Goal: Task Accomplishment & Management: Use online tool/utility

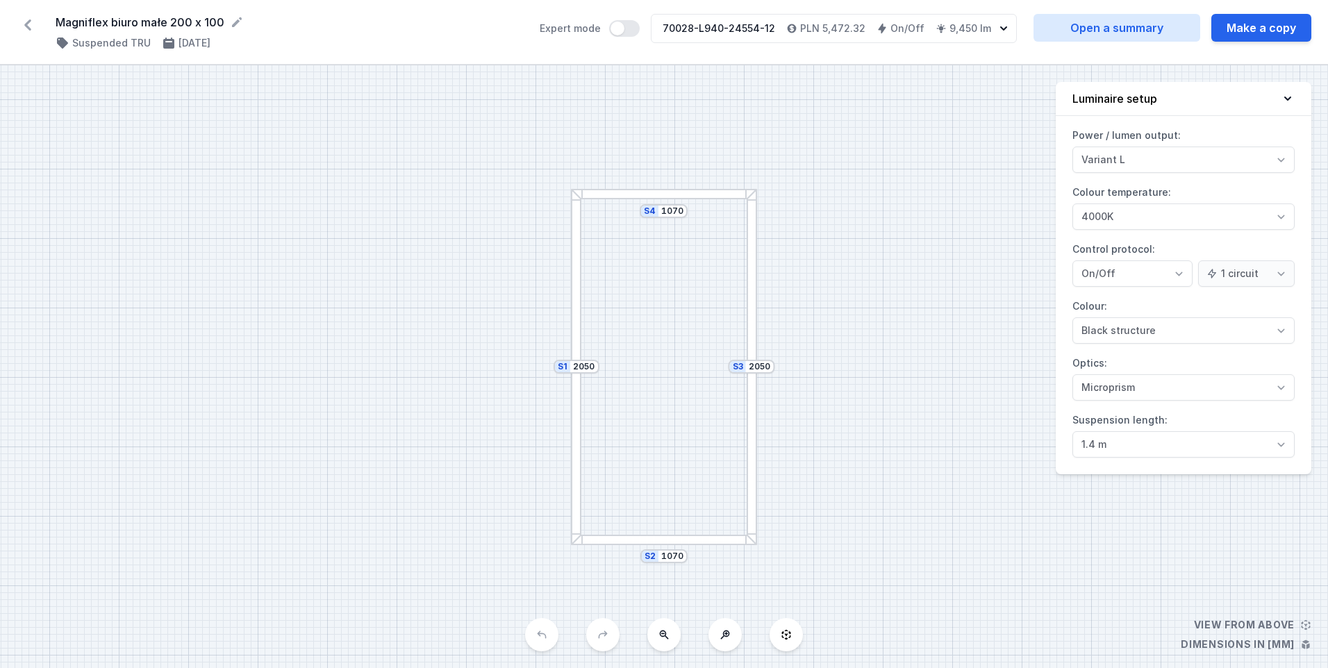
select select "2"
click at [25, 30] on icon at bounding box center [28, 25] width 22 height 22
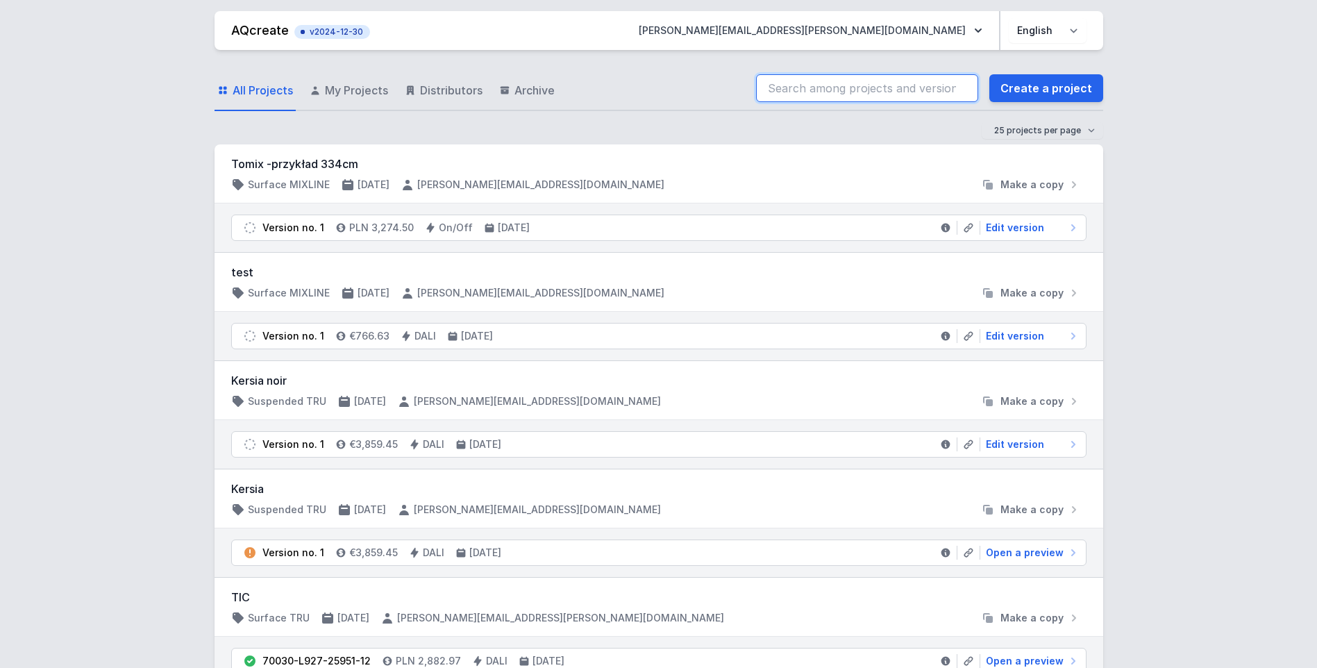
click at [906, 93] on input "search" at bounding box center [867, 88] width 222 height 28
click at [789, 87] on input "70028-L940-24550-12" at bounding box center [867, 88] width 222 height 28
type input "70028-L940-24550-12"
click at [1050, 87] on link "Create a project" at bounding box center [1046, 88] width 114 height 28
click at [897, 82] on input "search" at bounding box center [867, 88] width 222 height 28
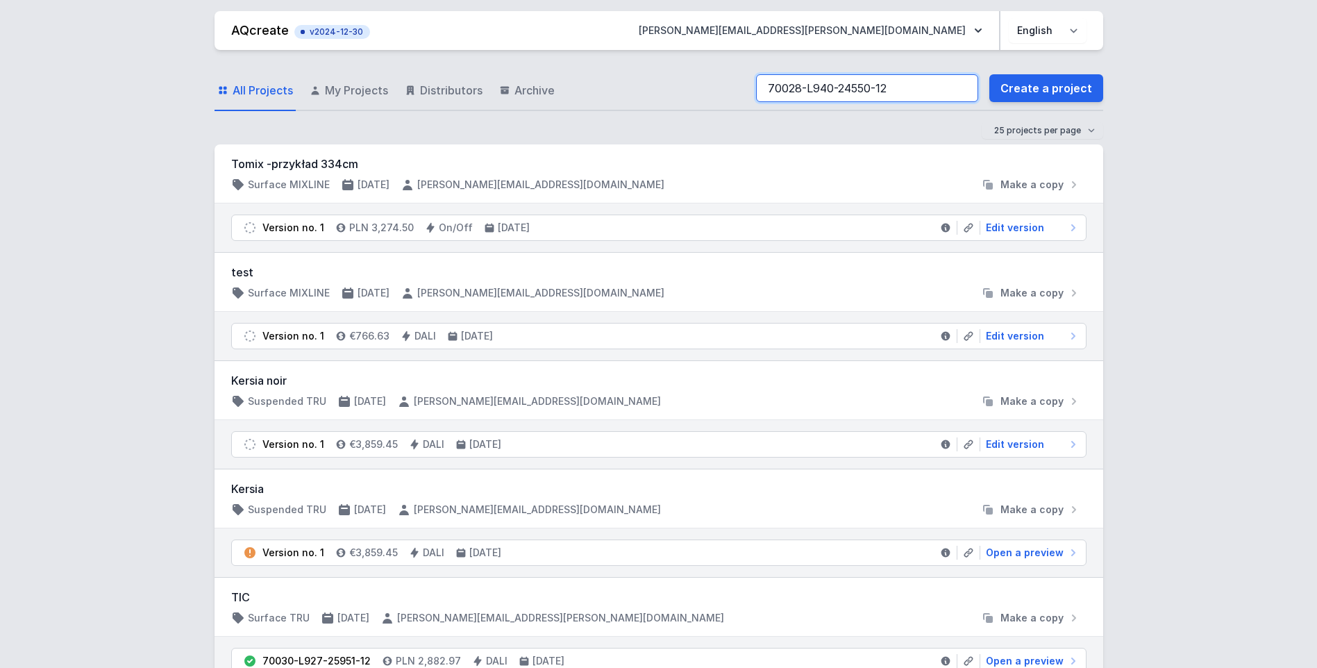
type input "70028-L940-24550-12"
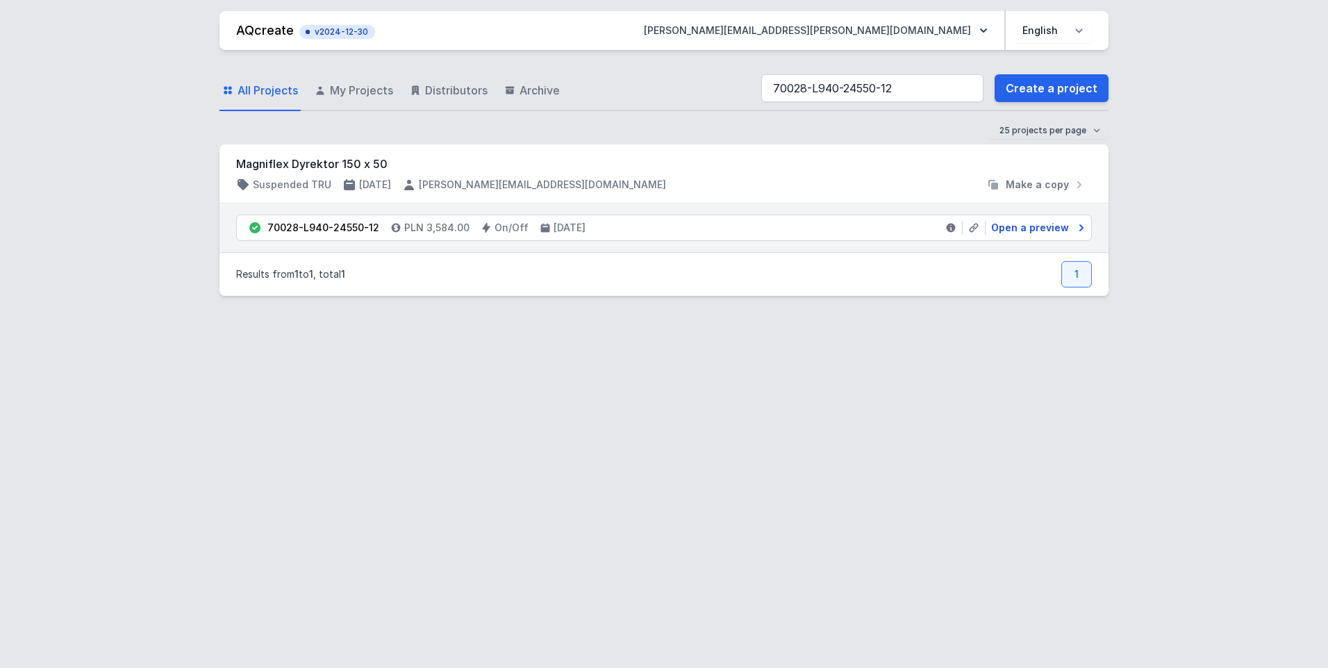
click at [1037, 227] on span "Open a preview" at bounding box center [1030, 228] width 78 height 14
select select "2"
